Goal: Navigation & Orientation: Find specific page/section

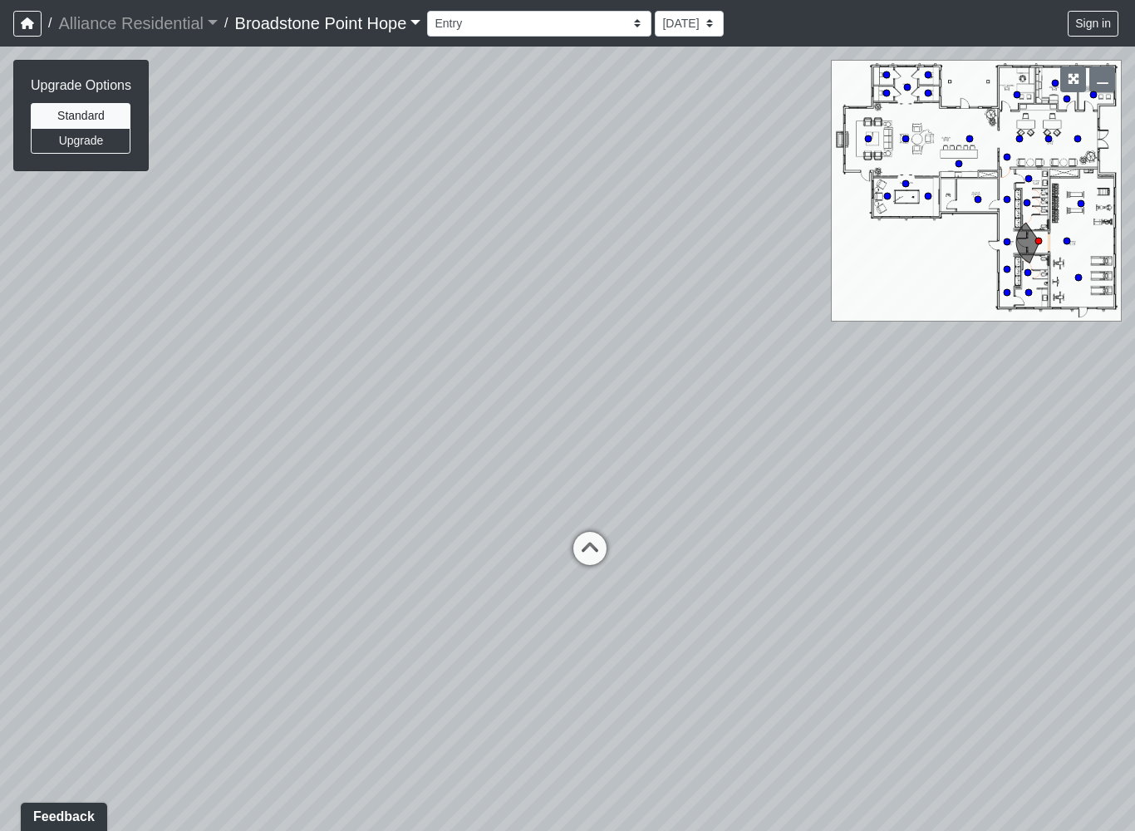
click at [958, 162] on circle at bounding box center [959, 163] width 7 height 7
click at [971, 138] on circle at bounding box center [969, 138] width 7 height 7
select select "g4EgQxRBMCMM8UhMmxdv3J"
